Goal: Transaction & Acquisition: Purchase product/service

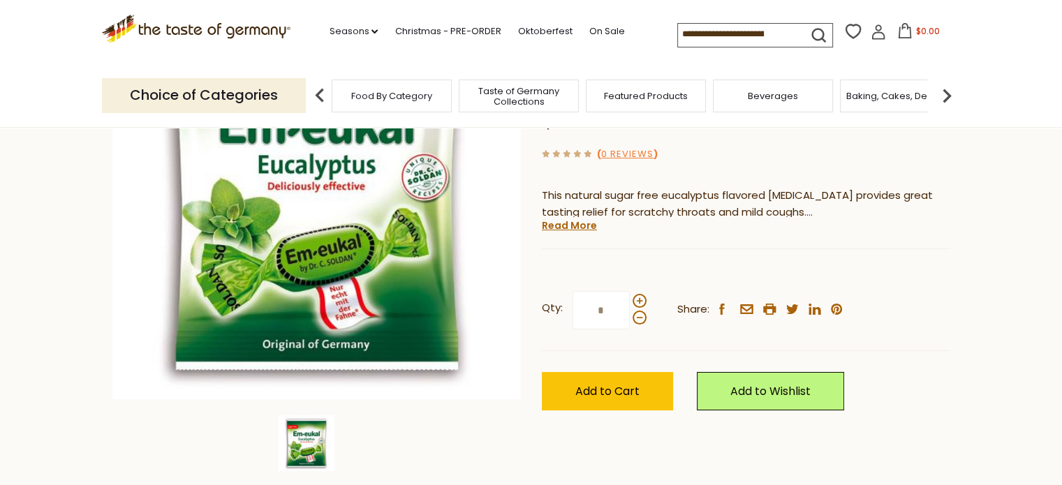
scroll to position [140, 0]
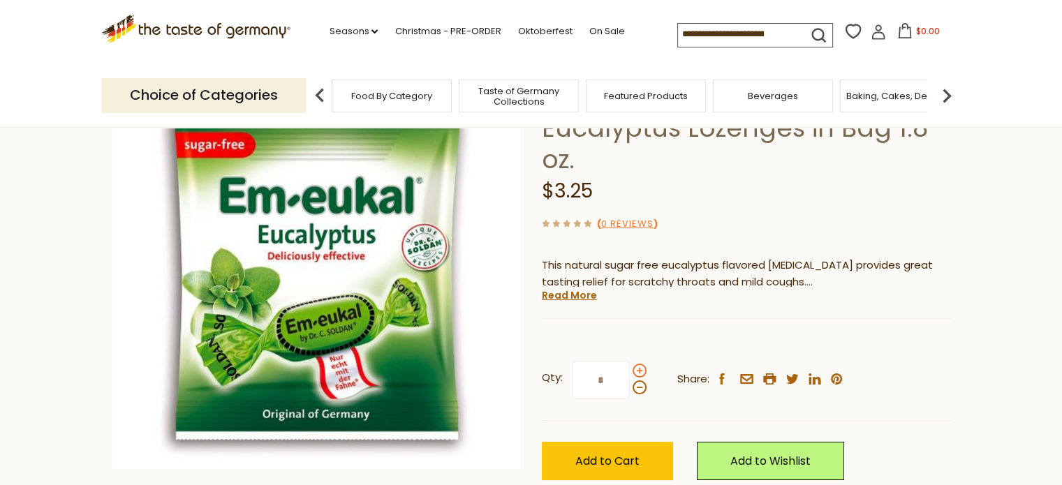
click at [637, 372] on span at bounding box center [640, 371] width 14 height 14
click at [630, 372] on input "*" at bounding box center [601, 380] width 57 height 38
click at [640, 385] on span at bounding box center [640, 388] width 14 height 14
click at [630, 385] on input "*" at bounding box center [601, 380] width 57 height 38
type input "*"
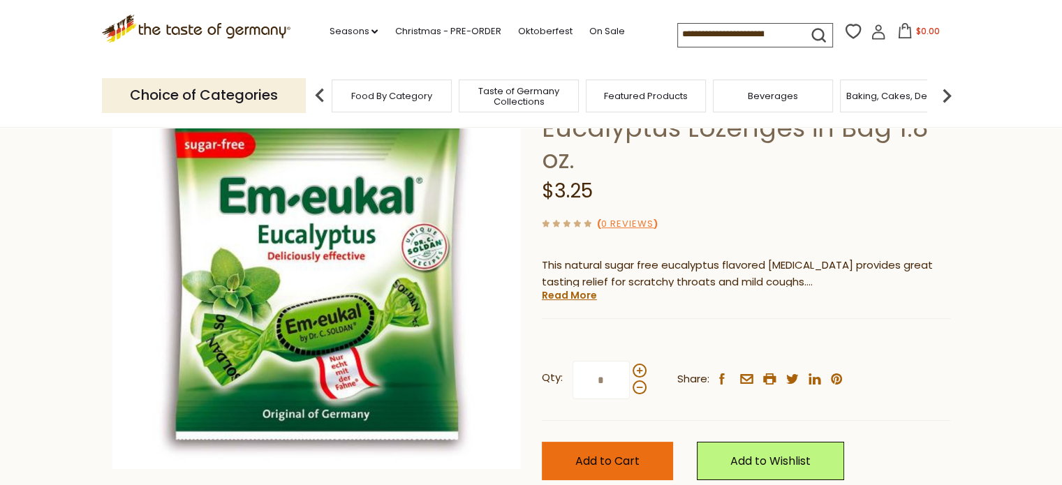
type input "*"
click at [618, 463] on span "Add to Cart" at bounding box center [607, 461] width 64 height 16
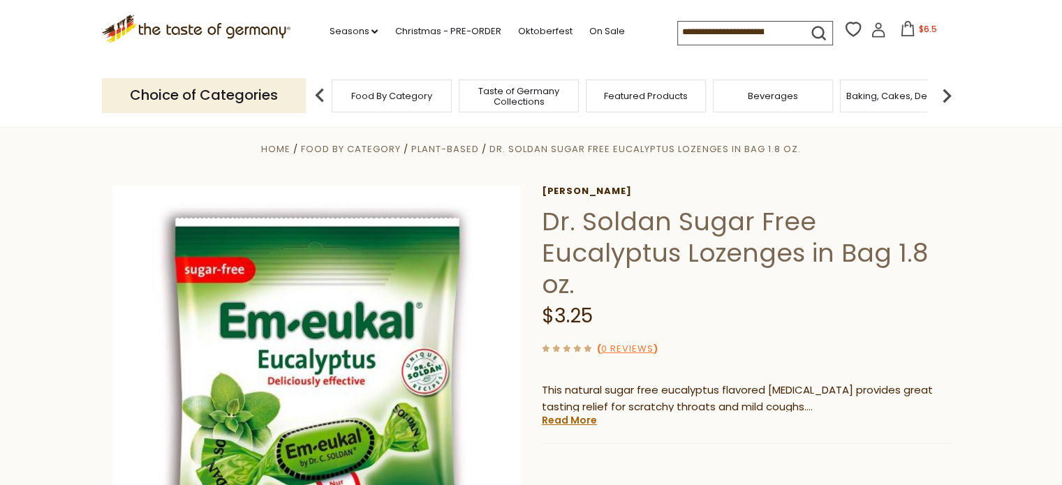
scroll to position [0, 0]
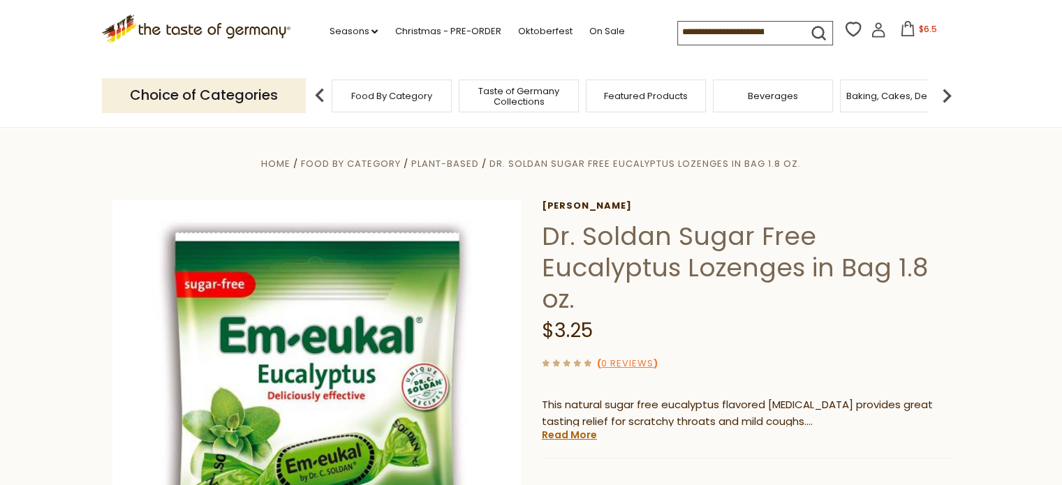
click at [908, 24] on icon at bounding box center [907, 28] width 15 height 15
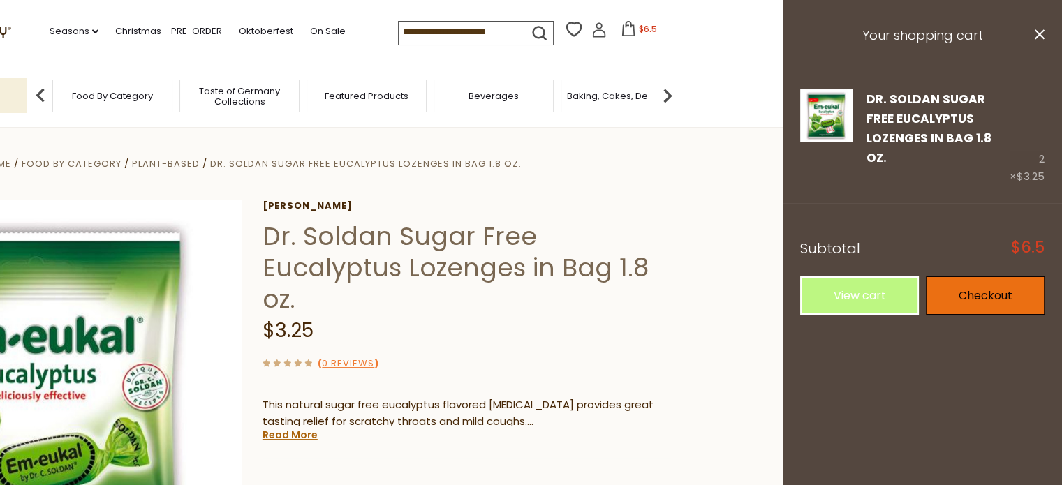
click at [990, 277] on link "Checkout" at bounding box center [985, 296] width 119 height 38
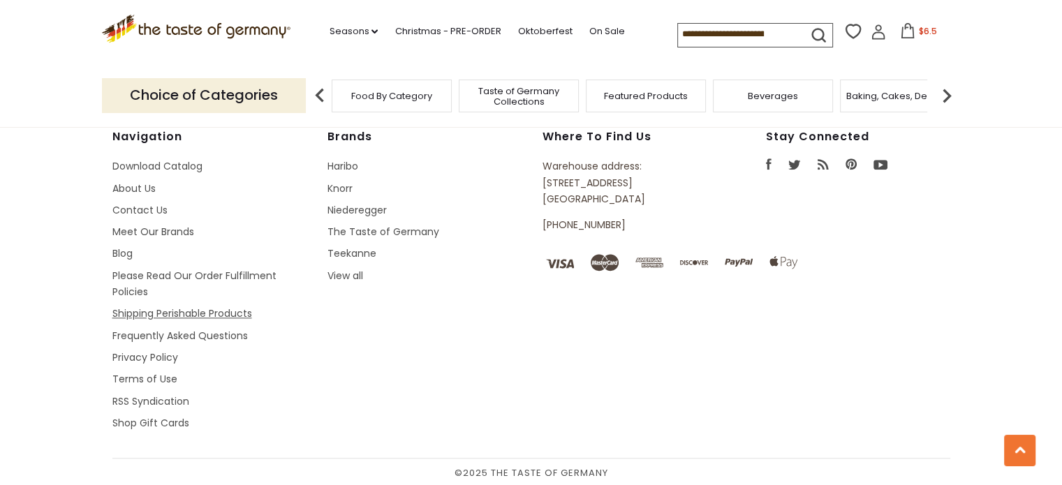
scroll to position [1424, 0]
click at [144, 330] on link "Frequently Asked Questions" at bounding box center [179, 336] width 135 height 14
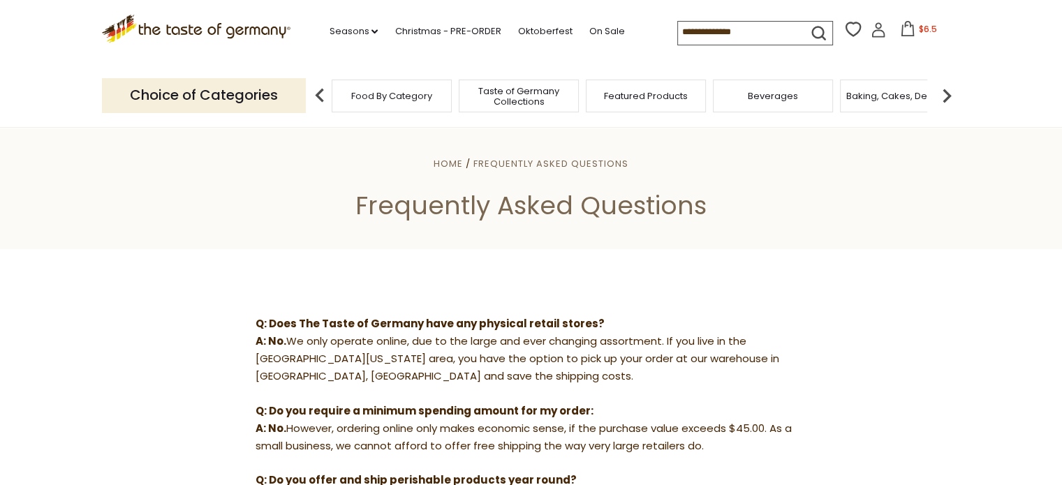
click at [904, 29] on icon at bounding box center [907, 28] width 15 height 15
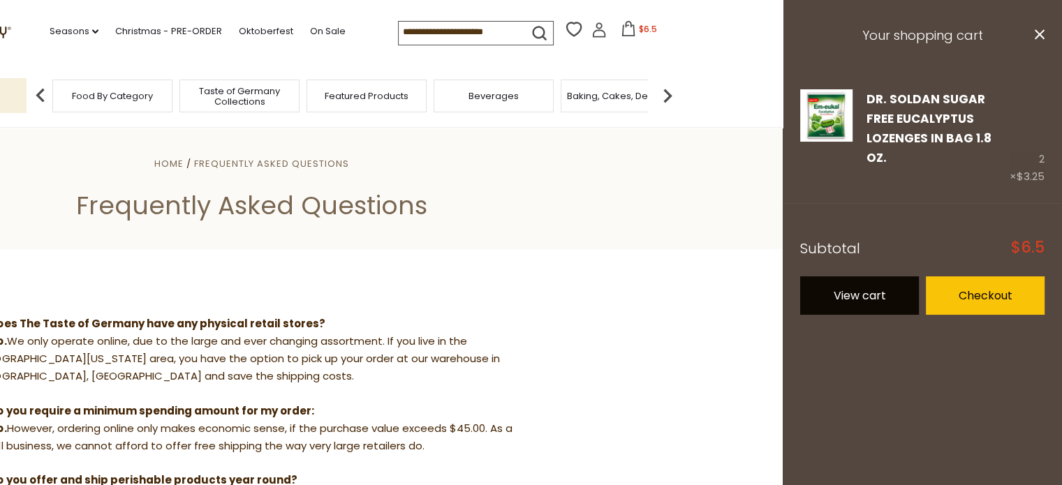
click at [867, 277] on link "View cart" at bounding box center [859, 296] width 119 height 38
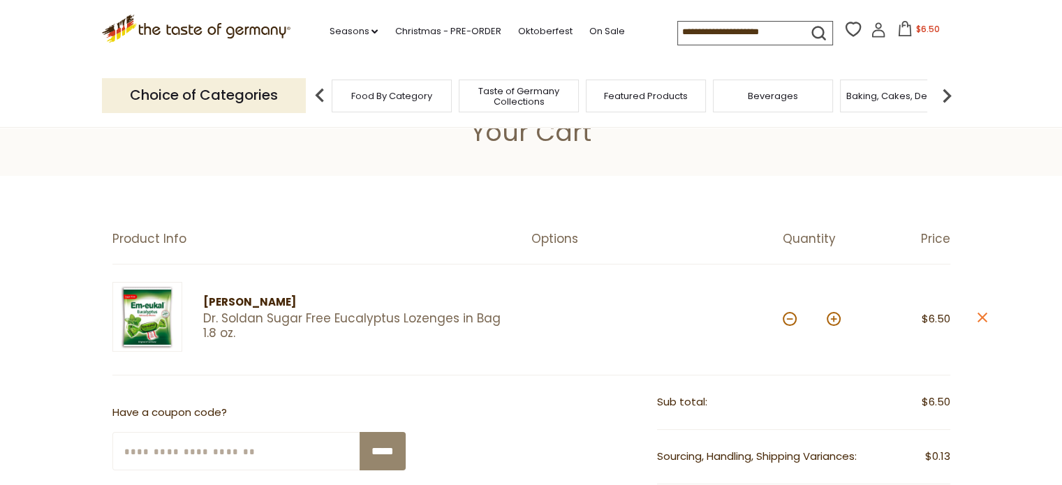
scroll to position [70, 0]
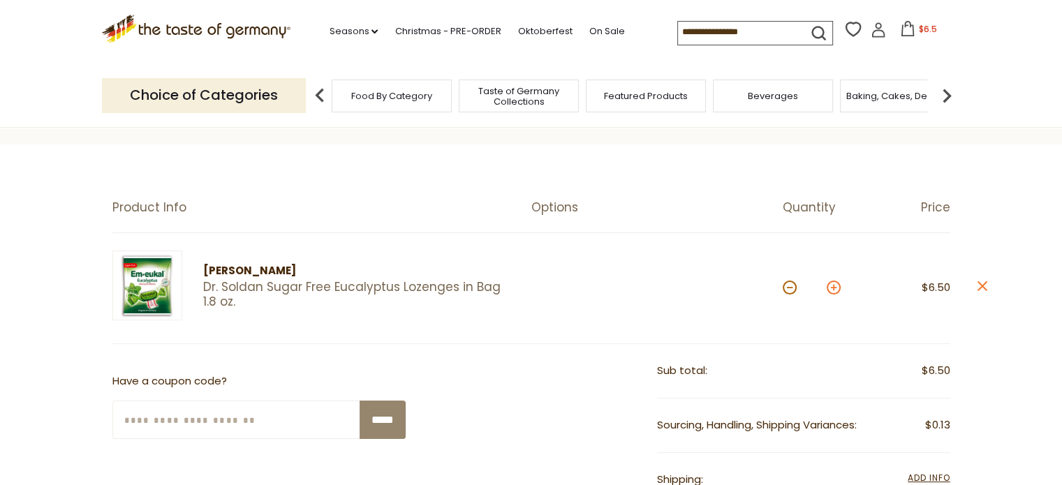
click at [832, 287] on button at bounding box center [834, 288] width 14 height 14
type input "*"
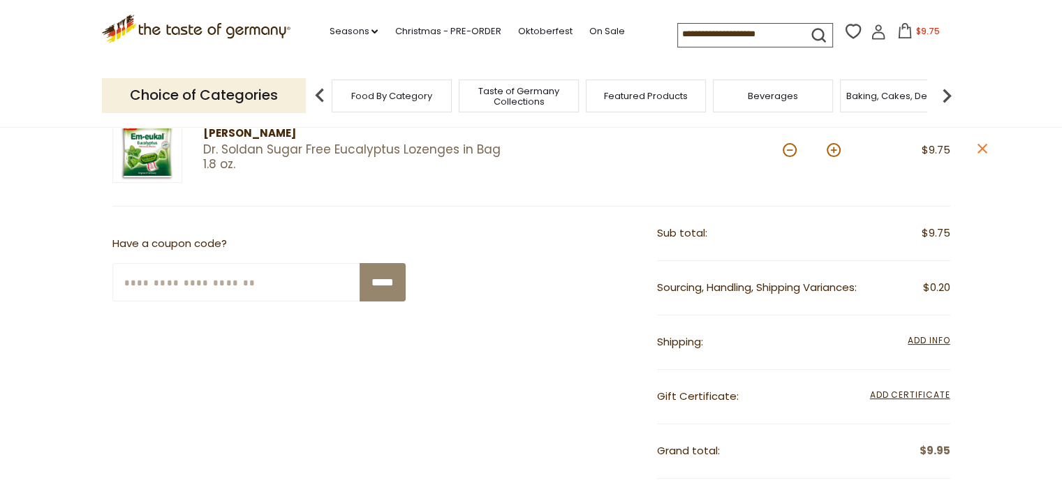
scroll to position [210, 0]
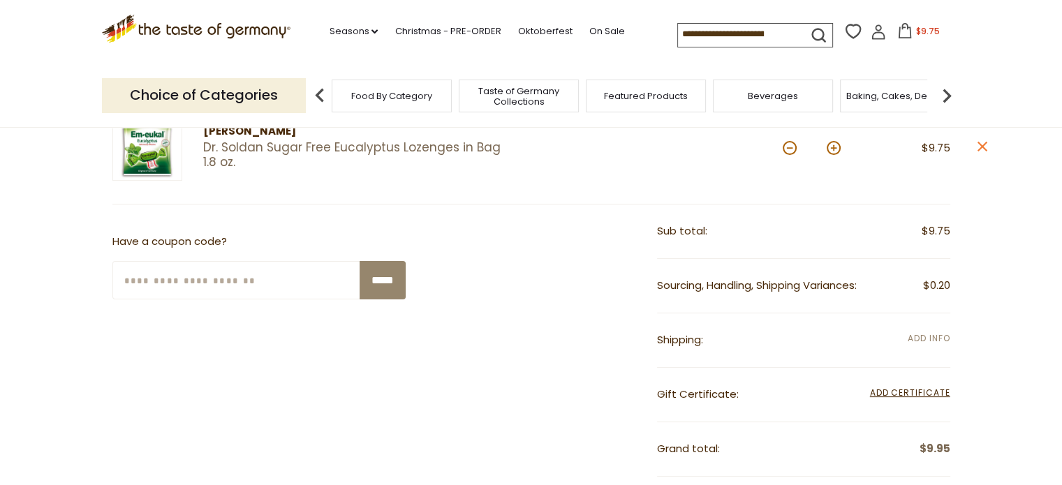
click at [936, 337] on span "Add Info" at bounding box center [929, 338] width 42 height 12
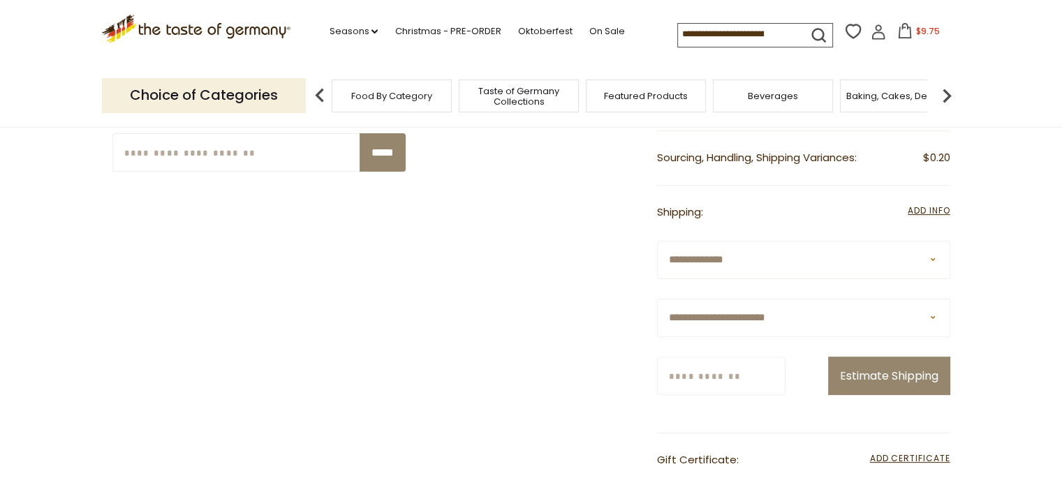
scroll to position [349, 0]
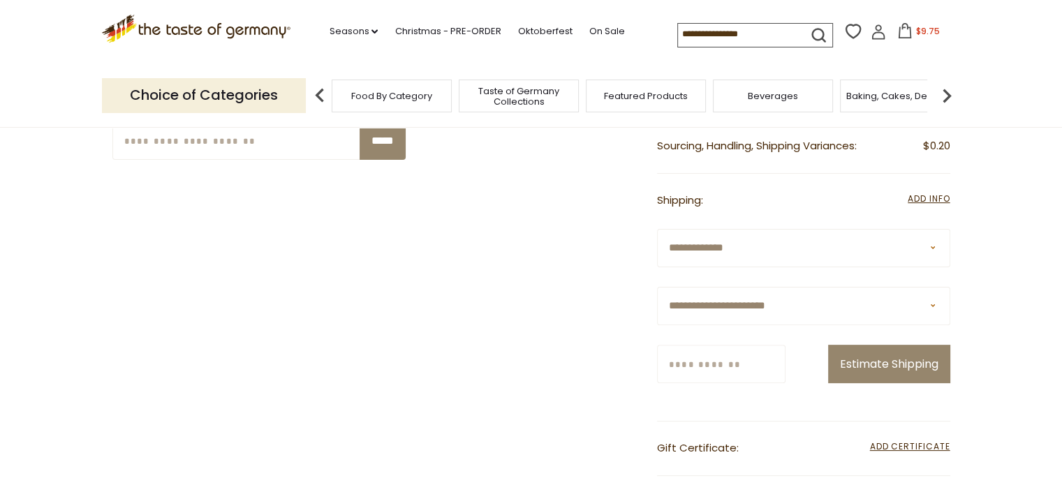
click at [839, 301] on select "**********" at bounding box center [803, 306] width 293 height 38
select select "**"
click at [657, 287] on select "**********" at bounding box center [803, 306] width 293 height 38
click at [756, 359] on input "Zip/Postcode" at bounding box center [721, 364] width 128 height 38
type input "*****"
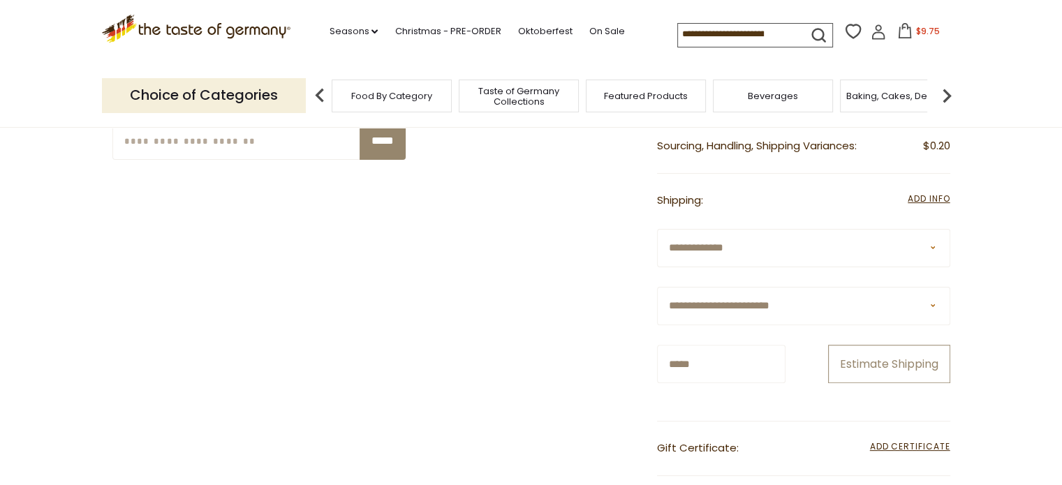
click at [906, 359] on button "Estimate Shipping" at bounding box center [889, 364] width 122 height 38
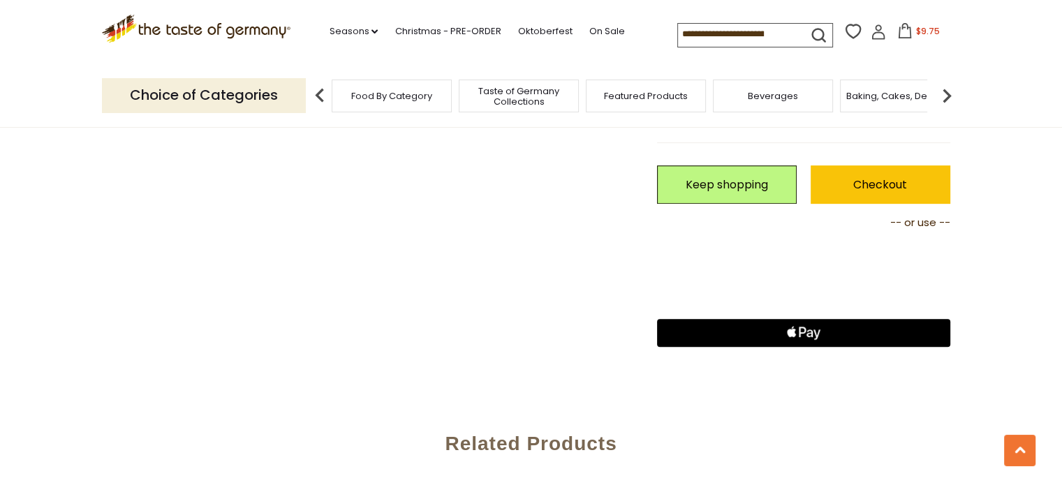
scroll to position [489, 0]
